Goal: Transaction & Acquisition: Obtain resource

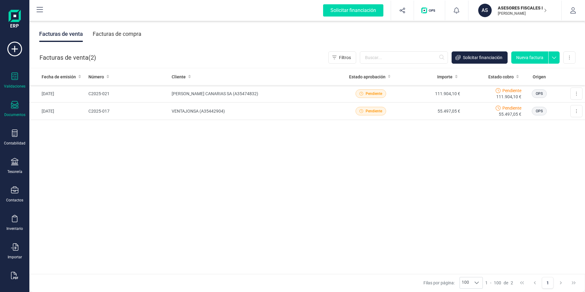
click at [14, 73] on icon at bounding box center [14, 76] width 7 height 7
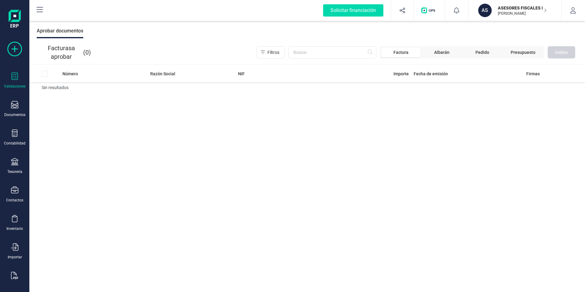
click at [17, 54] on icon at bounding box center [14, 49] width 15 height 15
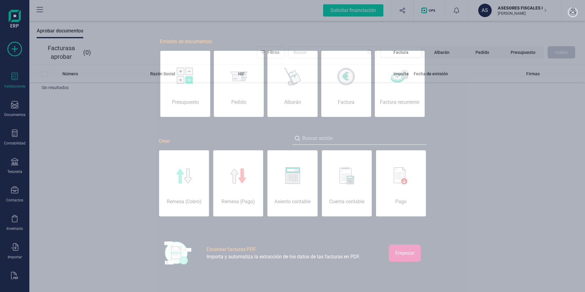
scroll to position [0, 31]
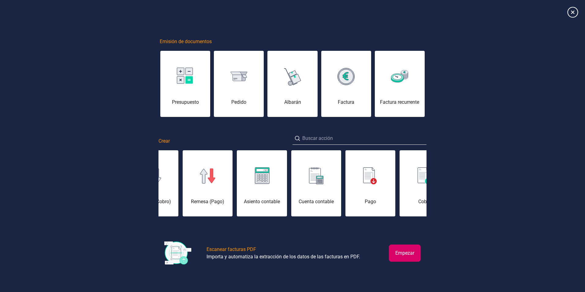
click at [573, 14] on icon at bounding box center [573, 12] width 11 height 11
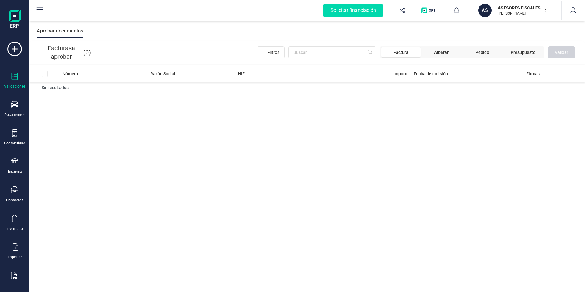
click at [379, 142] on div "Número Razón Social NIF Importe Fecha de emisión Firmas Sin resultados" at bounding box center [307, 178] width 556 height 227
click at [16, 110] on div "Documentos" at bounding box center [14, 109] width 24 height 16
click at [145, 129] on div "Número Razón Social NIF Importe Fecha de emisión Firmas Sin resultados" at bounding box center [307, 178] width 556 height 227
click at [10, 106] on div "Documentos" at bounding box center [14, 109] width 24 height 16
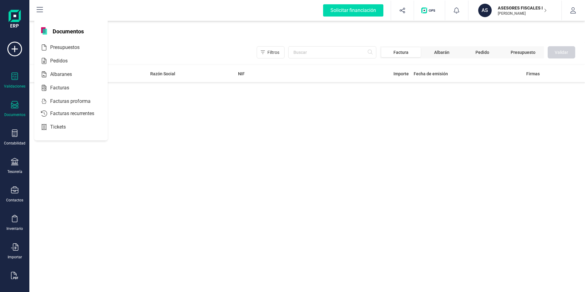
click at [10, 106] on div "Documentos" at bounding box center [14, 109] width 24 height 16
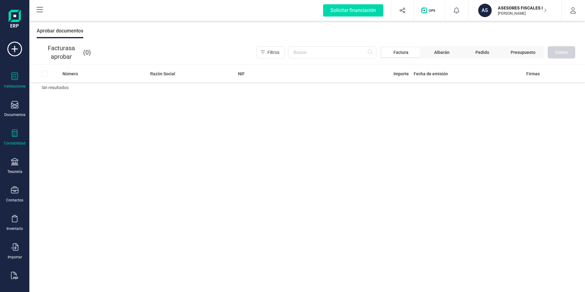
click at [9, 134] on div "Contabilidad" at bounding box center [14, 137] width 24 height 16
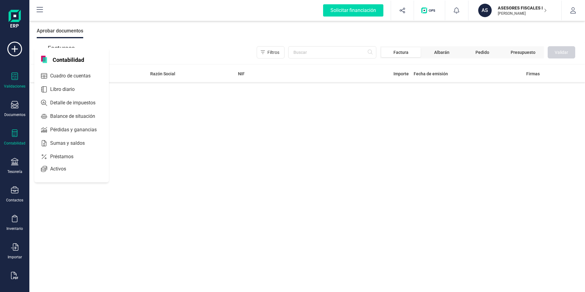
click at [11, 134] on icon at bounding box center [14, 132] width 7 height 7
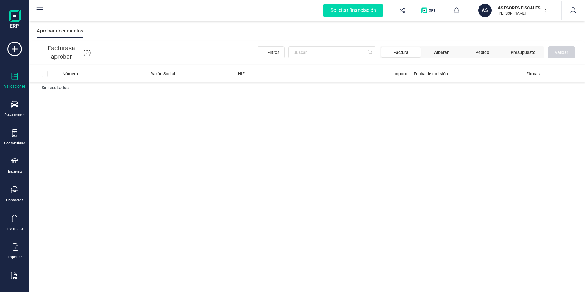
click at [231, 133] on div "Número Razón Social NIF Importe Fecha de emisión Firmas Sin resultados" at bounding box center [307, 178] width 556 height 227
click at [533, 11] on p "ASESORES FISCALES INNOVACION CANARIAS SL" at bounding box center [522, 8] width 49 height 6
click at [370, 9] on div "Solicitar financiación" at bounding box center [353, 10] width 60 height 12
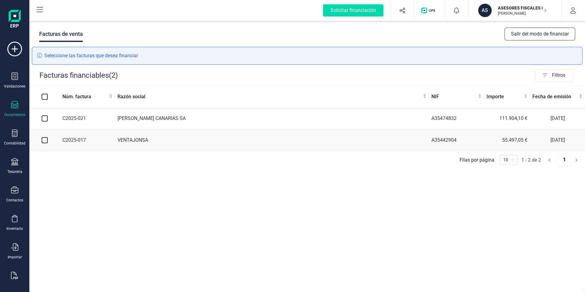
click at [192, 208] on div "Facturas de venta Salir del modo de financiar Seleccione las facturas que desea…" at bounding box center [307, 156] width 556 height 271
click at [132, 58] on div "Seleccione las facturas que desea financiar" at bounding box center [307, 56] width 551 height 18
click at [15, 83] on div "Validaciones" at bounding box center [14, 81] width 24 height 16
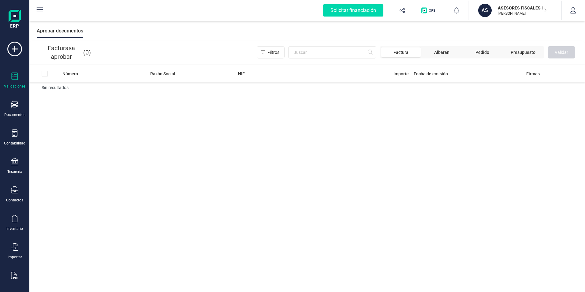
click at [403, 52] on span "Factura" at bounding box center [401, 52] width 15 height 6
click at [374, 54] on input "text" at bounding box center [332, 52] width 88 height 12
click at [314, 53] on input "text" at bounding box center [332, 52] width 88 height 12
click at [342, 6] on div "Solicitar financiación" at bounding box center [353, 10] width 60 height 12
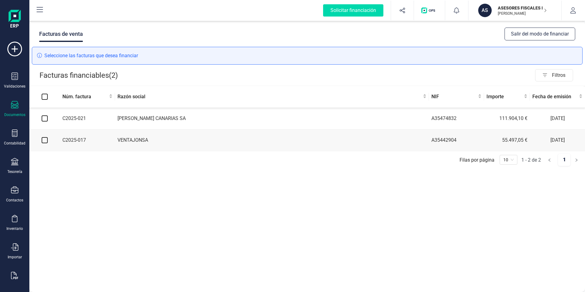
click at [304, 185] on div "Facturas de venta Salir del modo de financiar Seleccione las facturas que desea…" at bounding box center [307, 156] width 556 height 271
click at [13, 73] on icon at bounding box center [15, 76] width 6 height 7
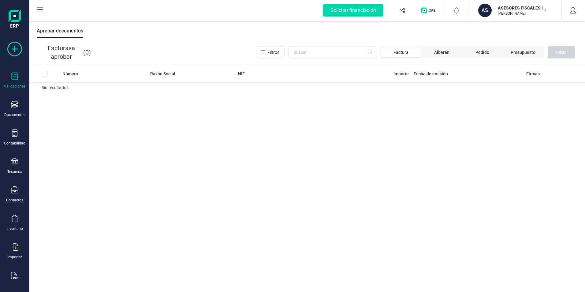
click at [12, 53] on icon at bounding box center [14, 49] width 15 height 15
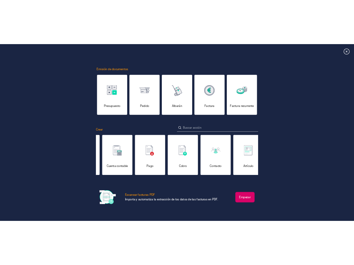
scroll to position [0, 184]
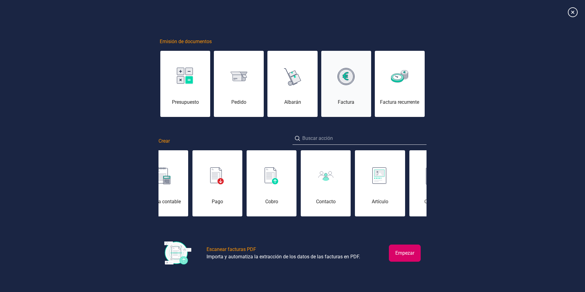
click at [345, 88] on div "Factura" at bounding box center [346, 87] width 50 height 37
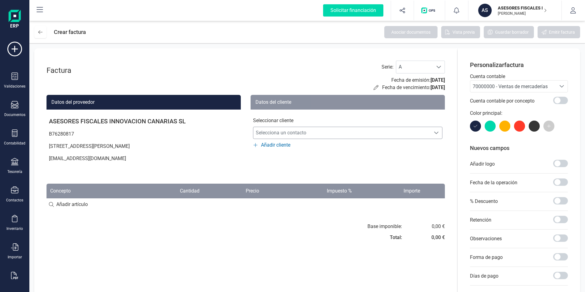
click at [287, 131] on span "Selecciona un contacto" at bounding box center [341, 133] width 177 height 12
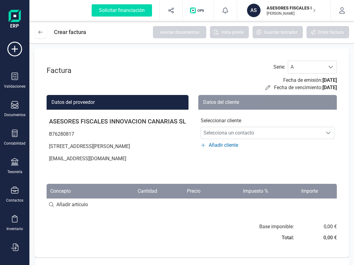
click at [152, 135] on p "B76280817" at bounding box center [118, 134] width 142 height 12
click at [225, 132] on span "Selecciona un contacto" at bounding box center [261, 133] width 121 height 12
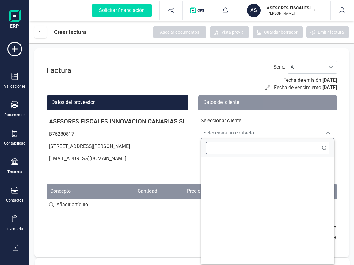
click at [222, 150] on input "text" at bounding box center [267, 147] width 123 height 13
type input "b"
type input "B"
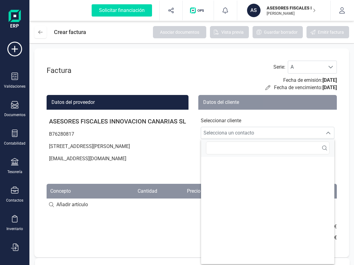
click at [223, 168] on ul at bounding box center [267, 210] width 133 height 107
click at [233, 198] on ul at bounding box center [267, 210] width 133 height 107
click at [67, 225] on div "Factura Serie : A A Fecha de emisión: 06/10/2025 Fecha de vencimiento: 06/10/20…" at bounding box center [191, 152] width 314 height 209
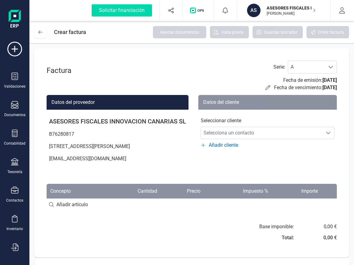
click at [219, 144] on span "Añadir cliente" at bounding box center [222, 144] width 29 height 7
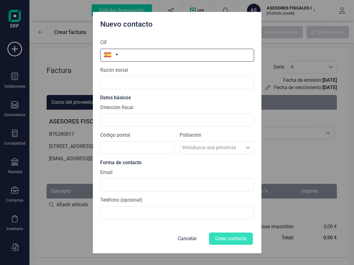
click at [181, 56] on input "text" at bounding box center [177, 55] width 154 height 13
click at [191, 234] on form "CIF Razón social Datos básicos Dirección fiscal Código postal Población Introdu…" at bounding box center [177, 140] width 154 height 212
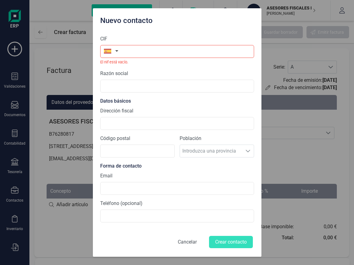
click at [182, 242] on button "Cancelar" at bounding box center [187, 241] width 34 height 15
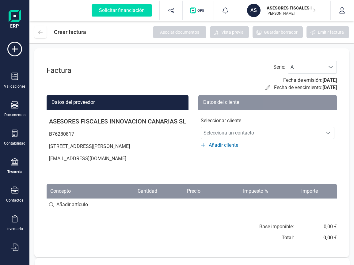
click at [180, 242] on div "Base imponible: Total: 0,00 € 0,00 €" at bounding box center [192, 234] width 290 height 22
click at [12, 76] on icon at bounding box center [15, 76] width 6 height 7
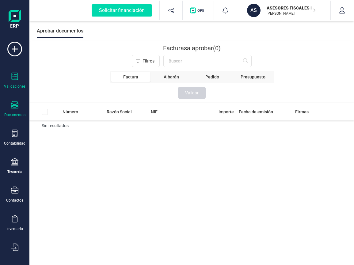
click at [12, 104] on icon at bounding box center [14, 104] width 7 height 7
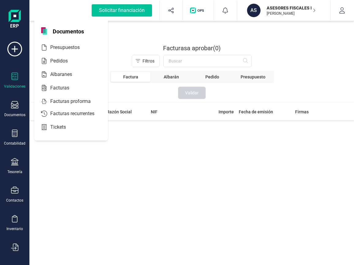
click at [123, 8] on div "Solicitar financiación" at bounding box center [122, 10] width 60 height 12
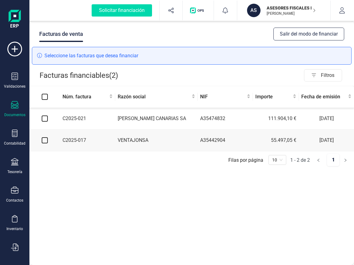
drag, startPoint x: 234, startPoint y: 57, endPoint x: 204, endPoint y: 61, distance: 30.2
click at [204, 61] on div "Seleccione las facturas que desea financiar" at bounding box center [191, 56] width 319 height 18
click at [106, 96] on span "Núm. factura" at bounding box center [84, 96] width 45 height 7
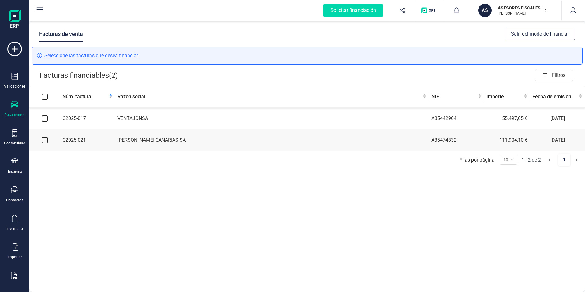
click at [200, 227] on div "Facturas de venta Salir del modo de financiar Seleccione las facturas que desea…" at bounding box center [307, 156] width 556 height 271
click at [21, 81] on div "Validaciones" at bounding box center [14, 81] width 24 height 16
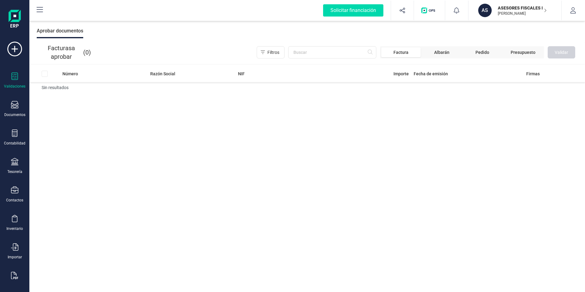
click at [165, 125] on div "Número Razón Social NIF Importe Fecha de emisión Firmas Sin resultados" at bounding box center [307, 178] width 556 height 227
click at [410, 53] on span "Factura" at bounding box center [400, 52] width 39 height 10
click at [405, 51] on span "Factura" at bounding box center [401, 52] width 15 height 6
click at [365, 53] on input "text" at bounding box center [332, 52] width 88 height 12
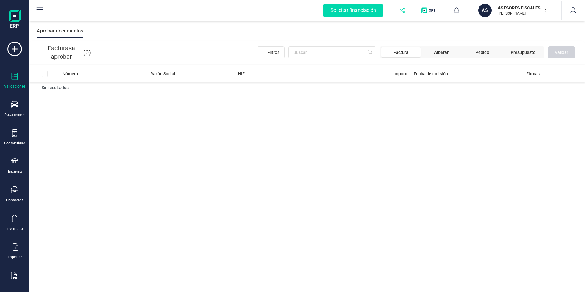
click at [398, 10] on button "button" at bounding box center [402, 11] width 23 height 20
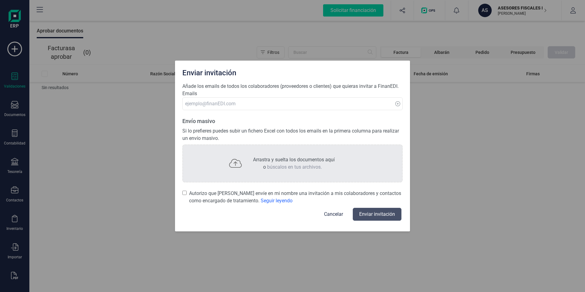
click at [400, 10] on div "Enviar invitación Añade los emails de todos los colaboradores (proveedores o cl…" at bounding box center [292, 146] width 585 height 292
click at [457, 94] on div "Enviar invitación Añade los emails de todos los colaboradores (proveedores o cl…" at bounding box center [292, 146] width 585 height 292
click at [142, 145] on div "Enviar invitación Añade los emails de todos los colaboradores (proveedores o cl…" at bounding box center [292, 146] width 585 height 292
click at [459, 160] on div "Enviar invitación Añade los emails de todos los colaboradores (proveedores o cl…" at bounding box center [292, 146] width 585 height 292
click at [585, 2] on html "Solicitar financiación Validaciones Documentos Documentos Presupuestos Pedidos …" at bounding box center [292, 146] width 585 height 292
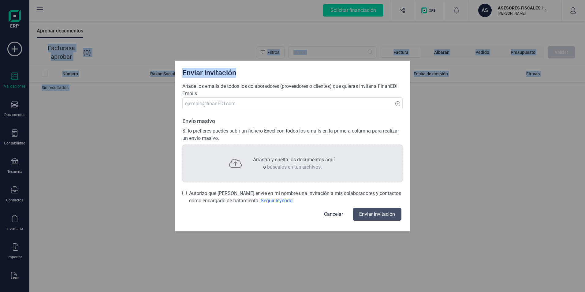
click at [332, 214] on button "Cancelar" at bounding box center [334, 214] width 34 height 15
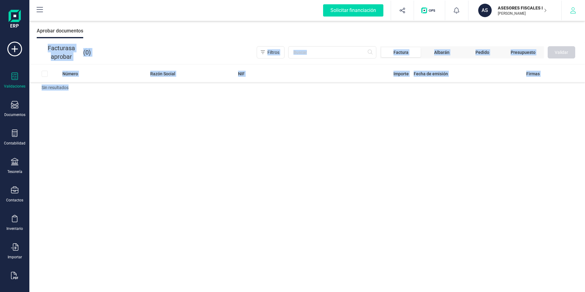
click at [575, 10] on icon "button" at bounding box center [573, 10] width 6 height 6
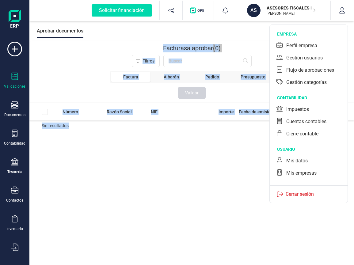
click at [74, 201] on div "Número Razón Social NIF Importe Fecha de emisión Firmas Sin resultados" at bounding box center [191, 203] width 324 height 200
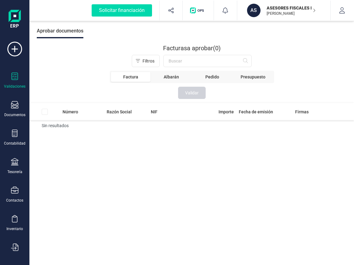
click at [17, 13] on img at bounding box center [15, 20] width 12 height 20
click at [17, 50] on icon at bounding box center [14, 49] width 15 height 15
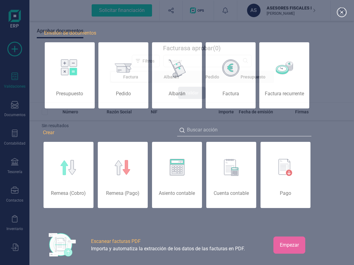
scroll to position [0, 31]
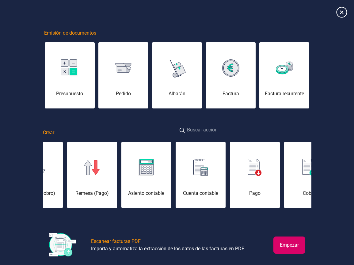
click at [342, 9] on icon at bounding box center [341, 12] width 11 height 11
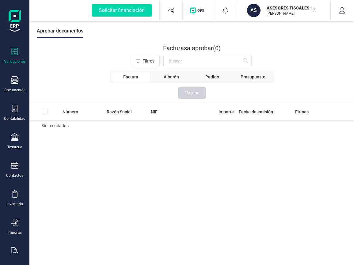
scroll to position [0, 0]
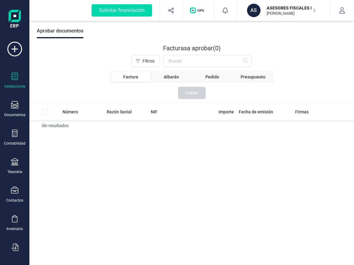
click at [198, 9] on img "button" at bounding box center [198, 10] width 16 height 6
